Goal: Navigation & Orientation: Find specific page/section

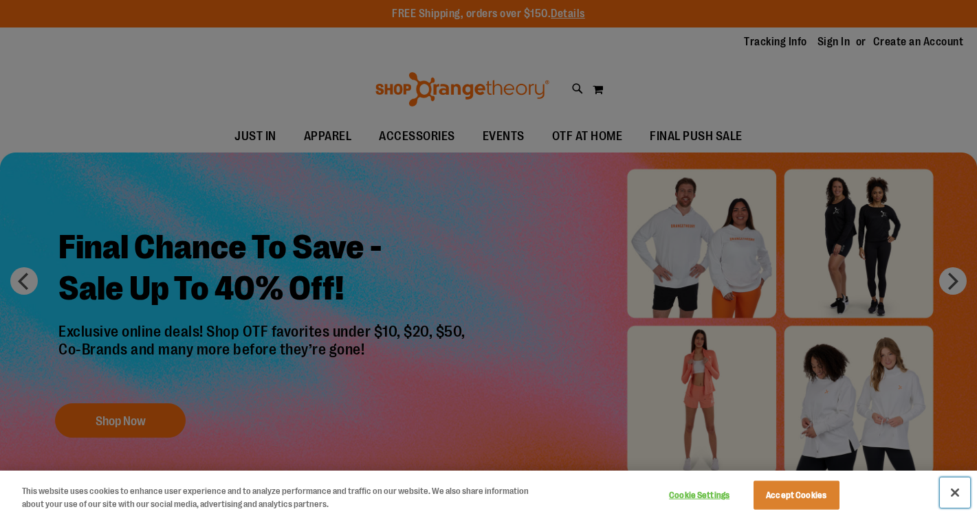
click at [955, 494] on button "Close" at bounding box center [955, 493] width 30 height 30
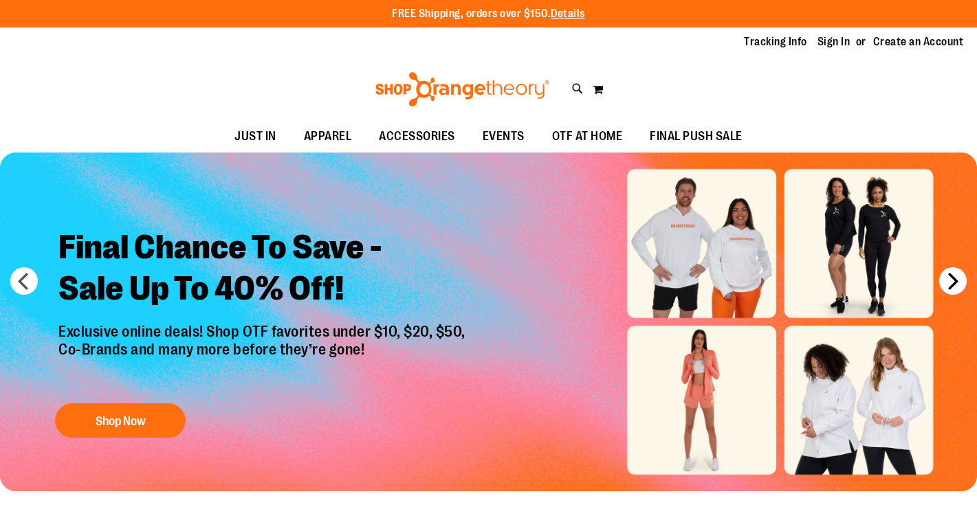
click at [952, 283] on button "next" at bounding box center [952, 280] width 27 height 27
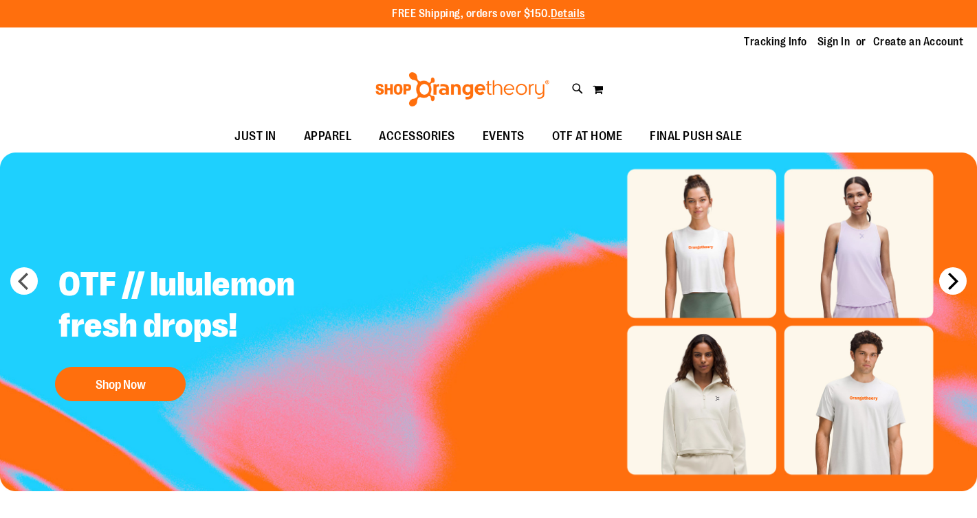
click at [952, 283] on button "next" at bounding box center [952, 280] width 27 height 27
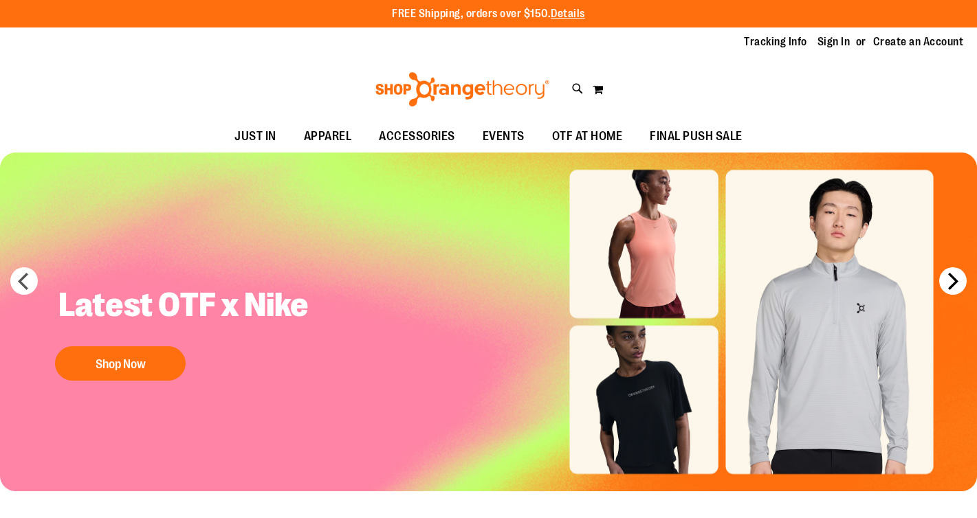
click at [952, 283] on button "next" at bounding box center [952, 280] width 27 height 27
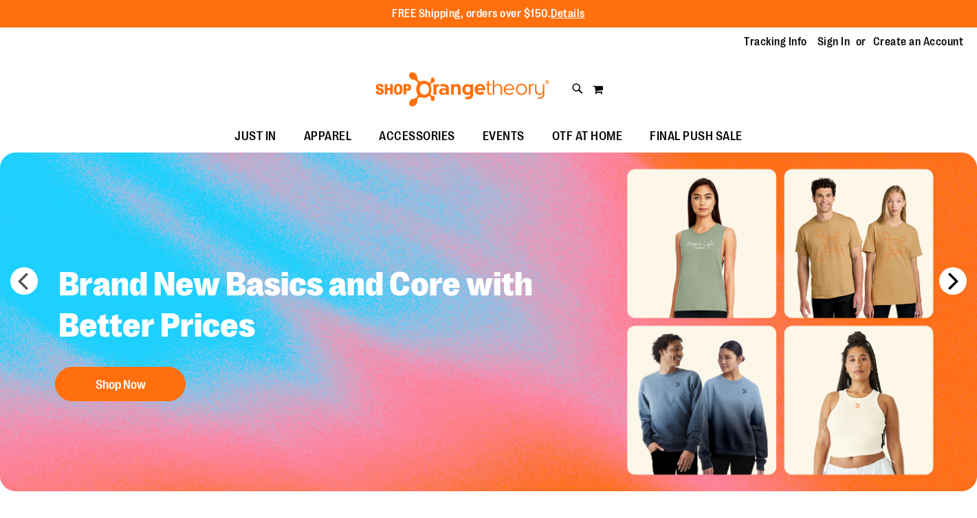
click at [952, 283] on button "next" at bounding box center [952, 280] width 27 height 27
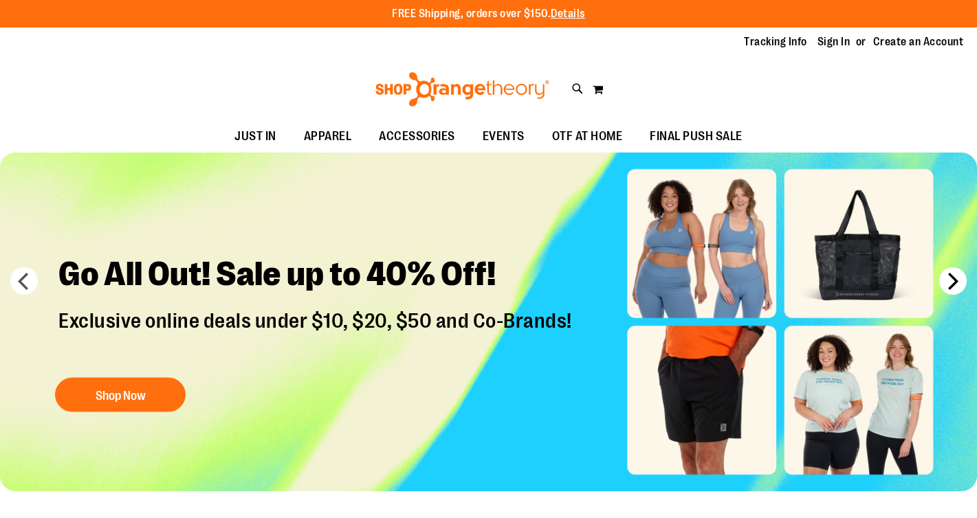
click at [952, 283] on button "next" at bounding box center [952, 280] width 27 height 27
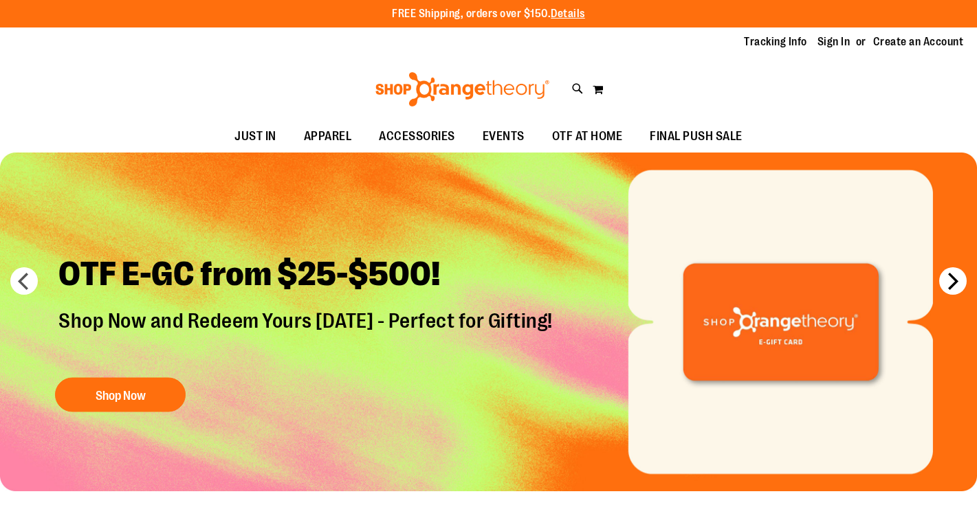
click at [954, 280] on button "next" at bounding box center [952, 280] width 27 height 27
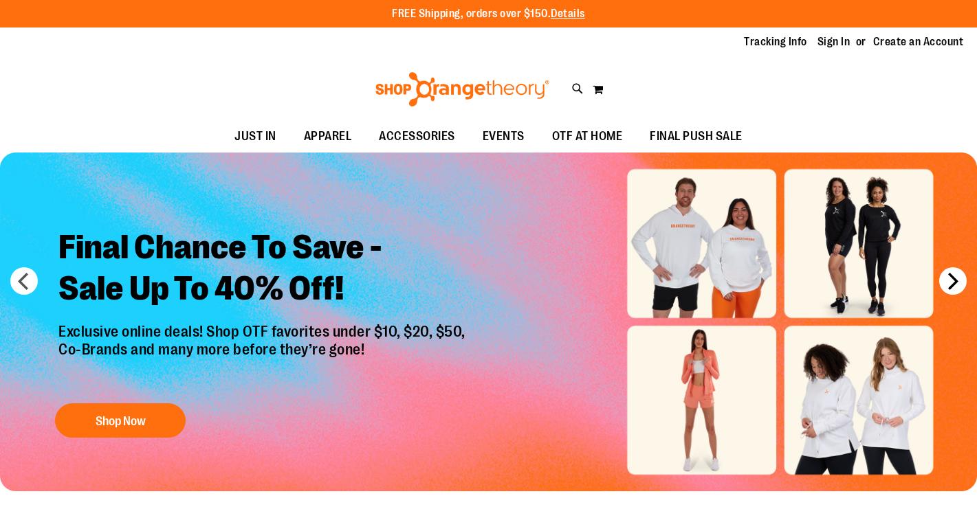
click at [954, 280] on button "next" at bounding box center [952, 280] width 27 height 27
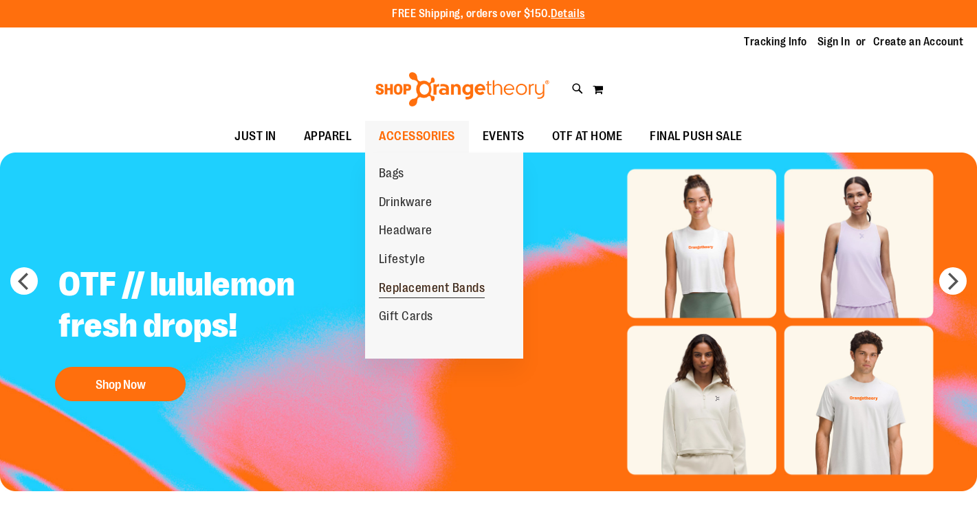
click at [414, 288] on span "Replacement Bands" at bounding box center [432, 289] width 107 height 17
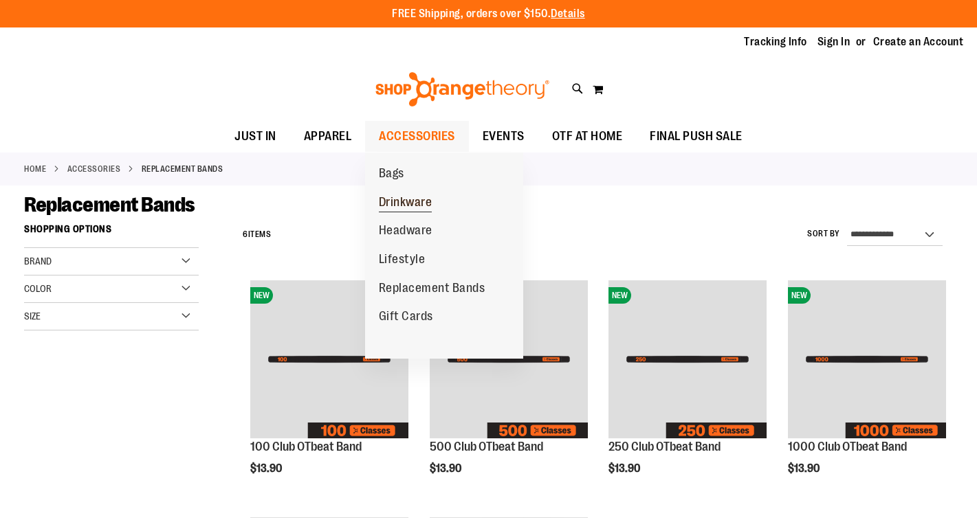
click at [397, 199] on span "Drinkware" at bounding box center [406, 203] width 54 height 17
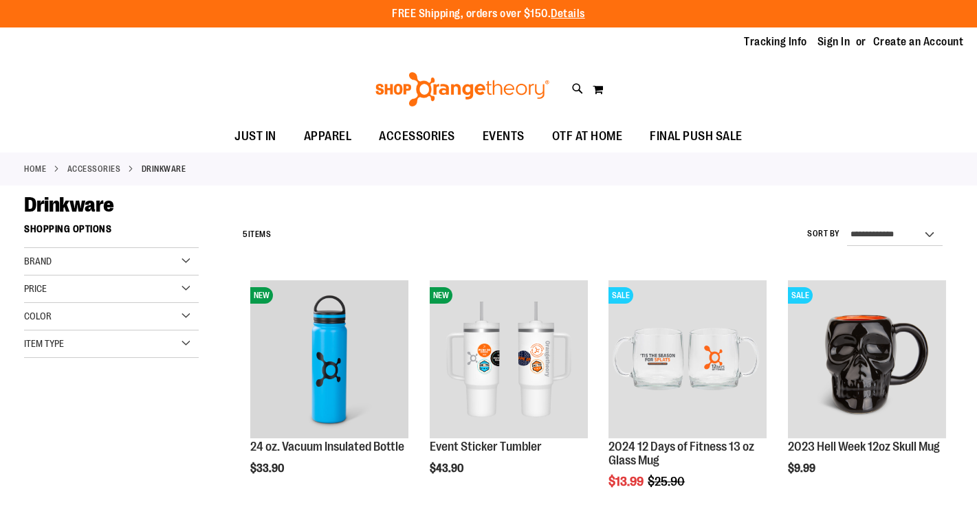
click at [857, 120] on div "Toggle Nav Search Popular Suggestions Advanced Search" at bounding box center [488, 89] width 977 height 63
click at [567, 134] on span "OTF AT HOME" at bounding box center [587, 136] width 71 height 31
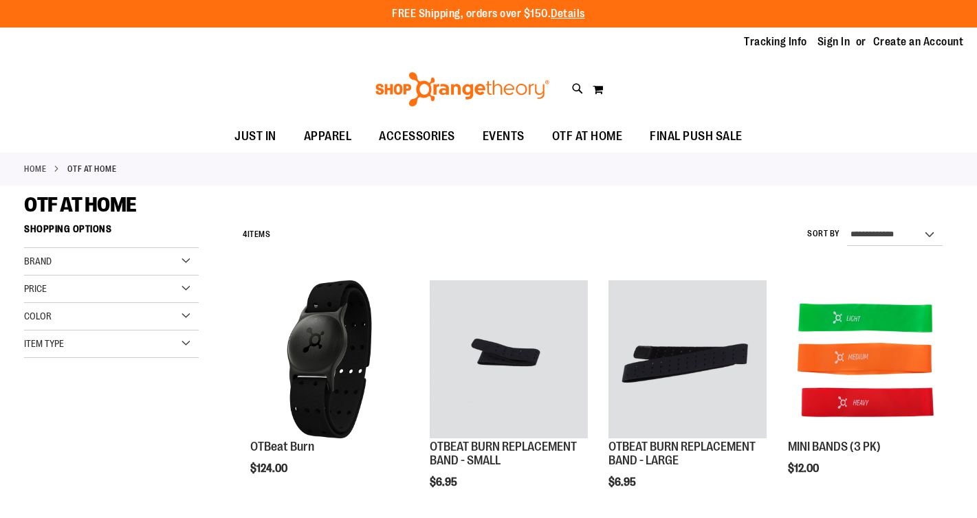
click at [520, 206] on div "OTF AT HOME" at bounding box center [488, 204] width 929 height 25
